Goal: Navigation & Orientation: Find specific page/section

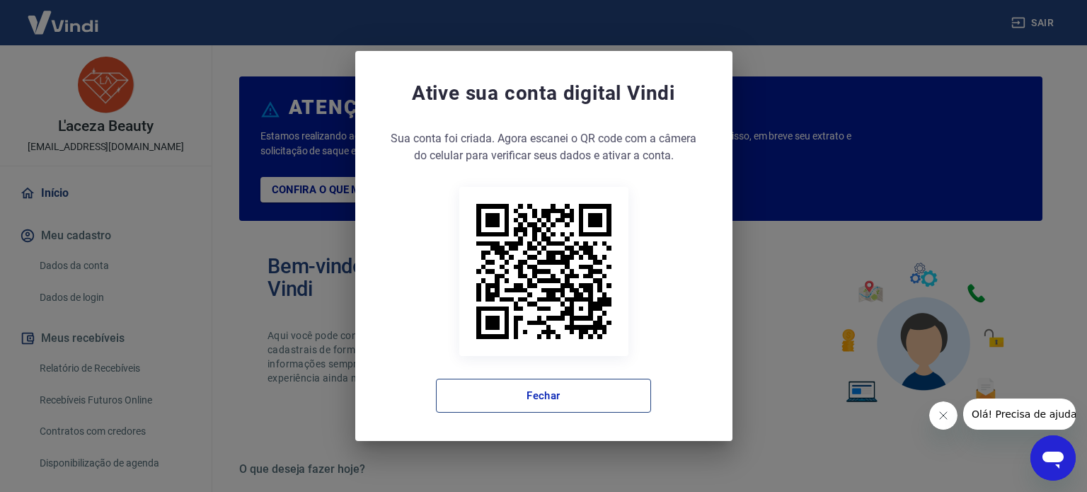
drag, startPoint x: 477, startPoint y: 385, endPoint x: 469, endPoint y: 387, distance: 8.1
click at [477, 386] on button "Fechar" at bounding box center [543, 396] width 215 height 34
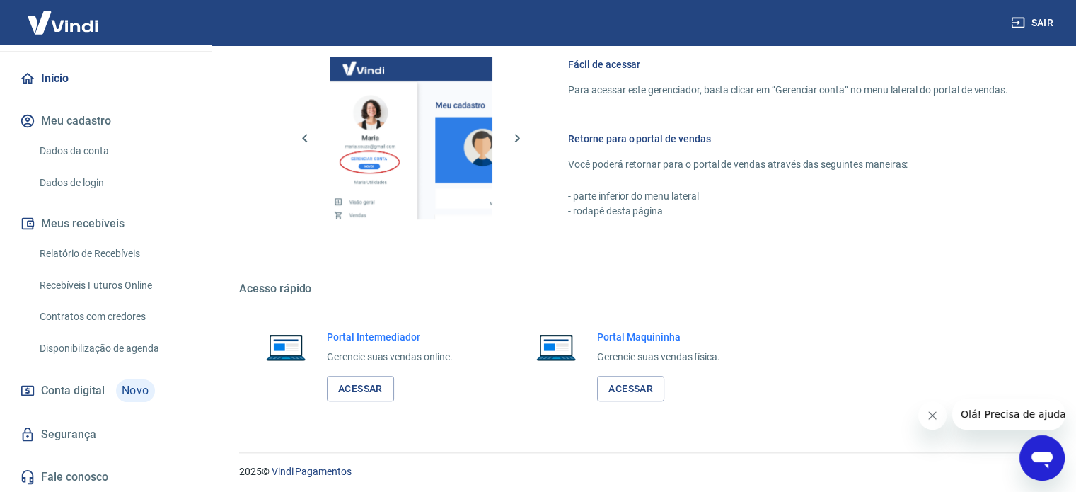
scroll to position [772, 0]
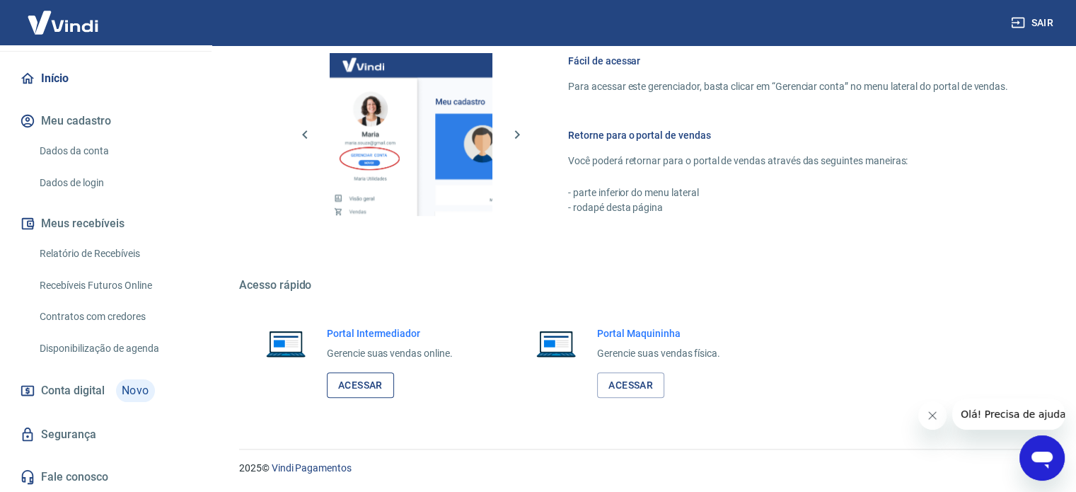
click at [342, 379] on link "Acessar" at bounding box center [360, 385] width 67 height 26
click at [348, 386] on link "Acessar" at bounding box center [360, 385] width 67 height 26
